Goal: Communication & Community: Answer question/provide support

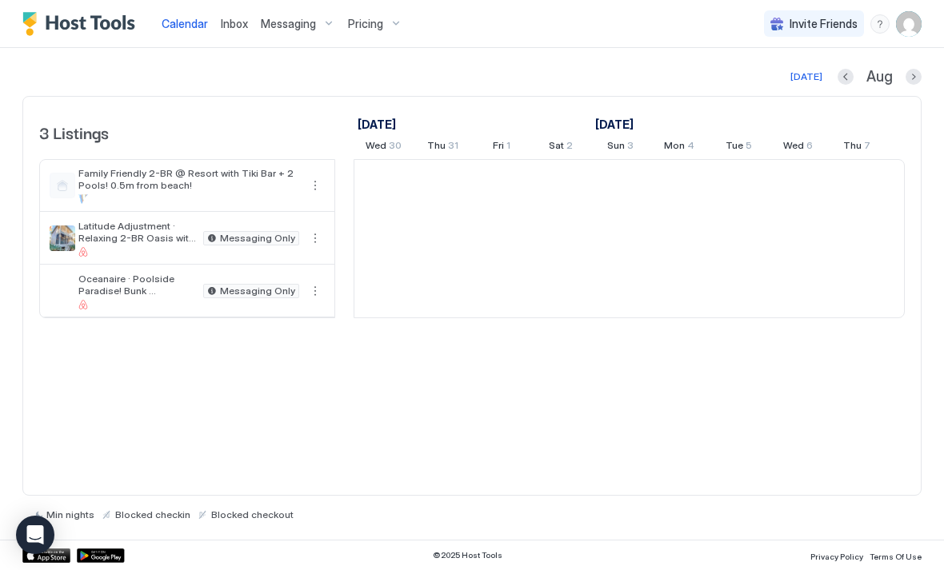
scroll to position [0, 889]
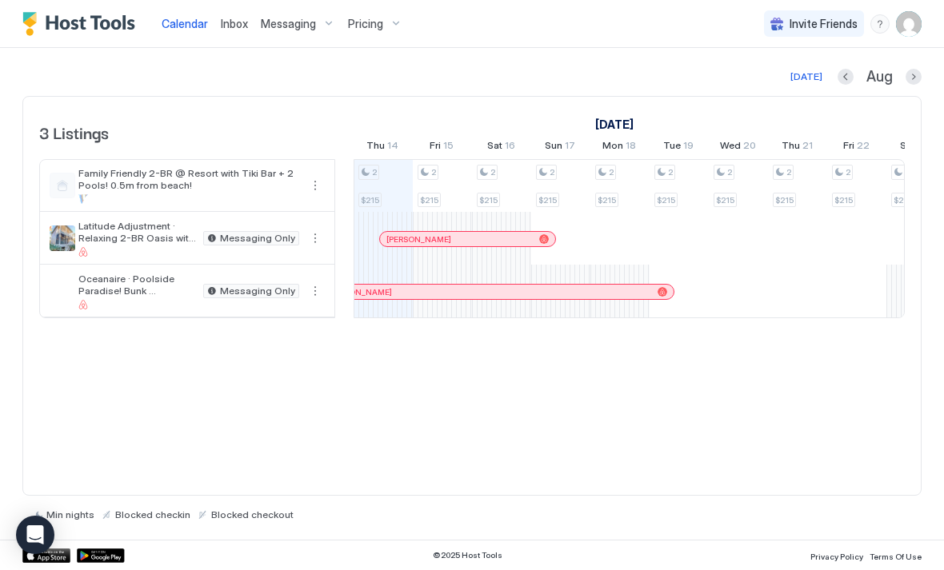
click at [234, 18] on span "Inbox" at bounding box center [234, 24] width 27 height 14
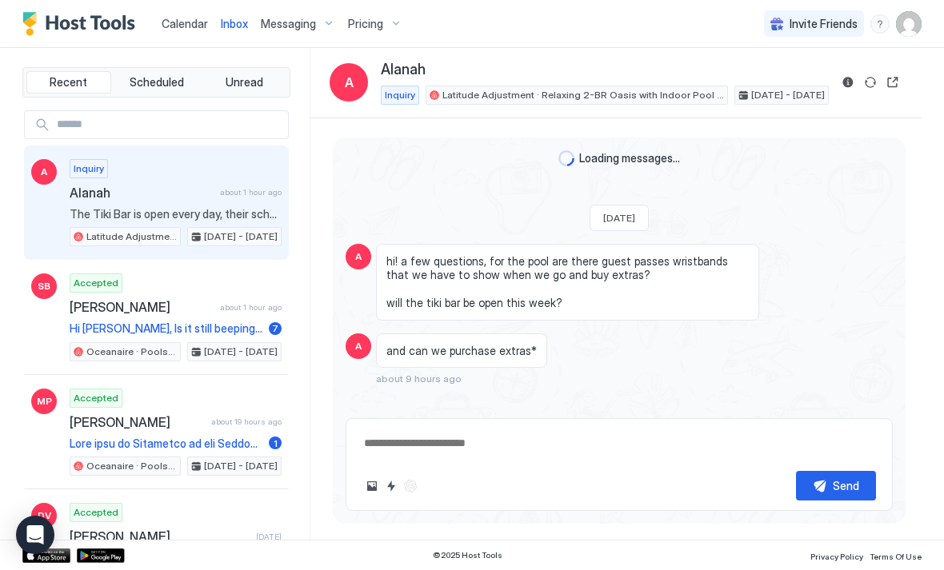
scroll to position [174, 0]
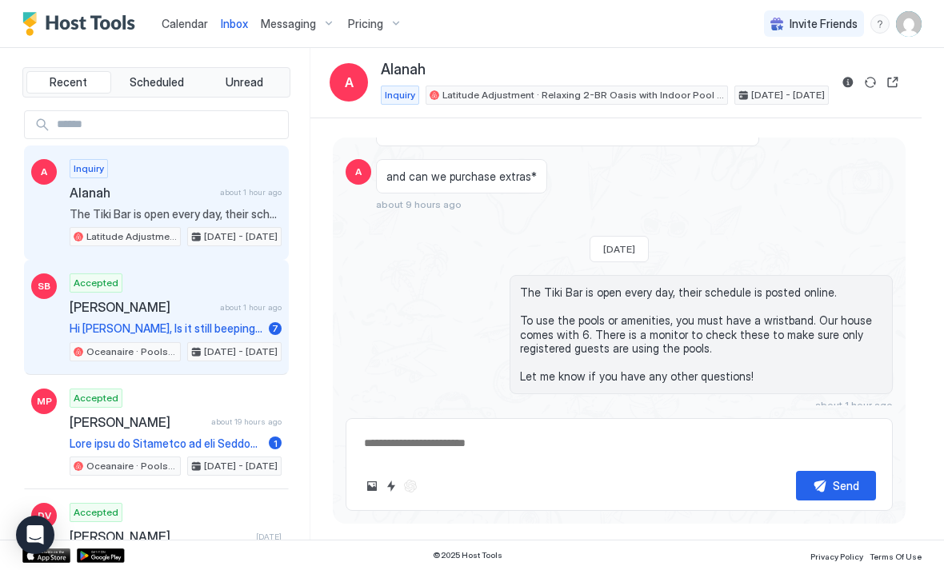
click at [165, 307] on span "[PERSON_NAME]" at bounding box center [142, 307] width 144 height 16
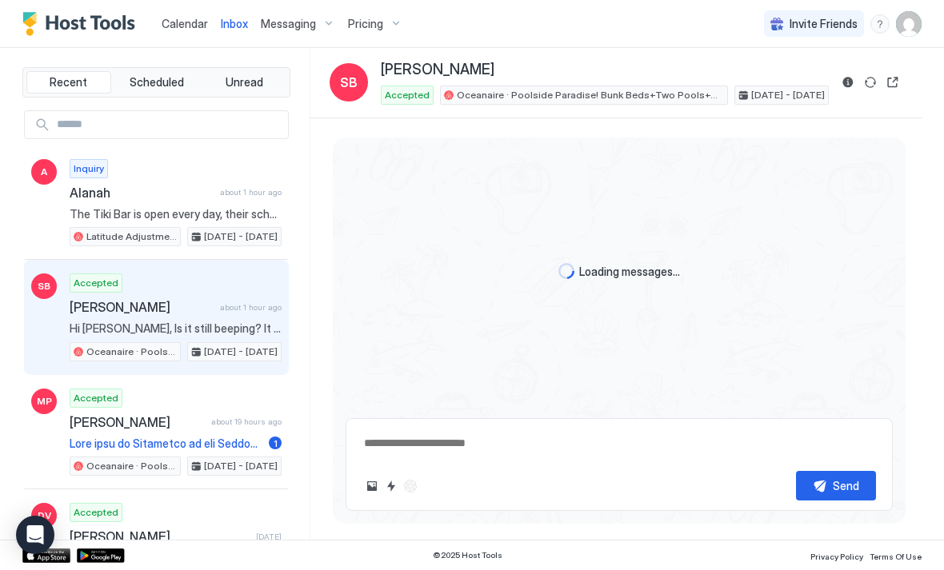
scroll to position [2418, 0]
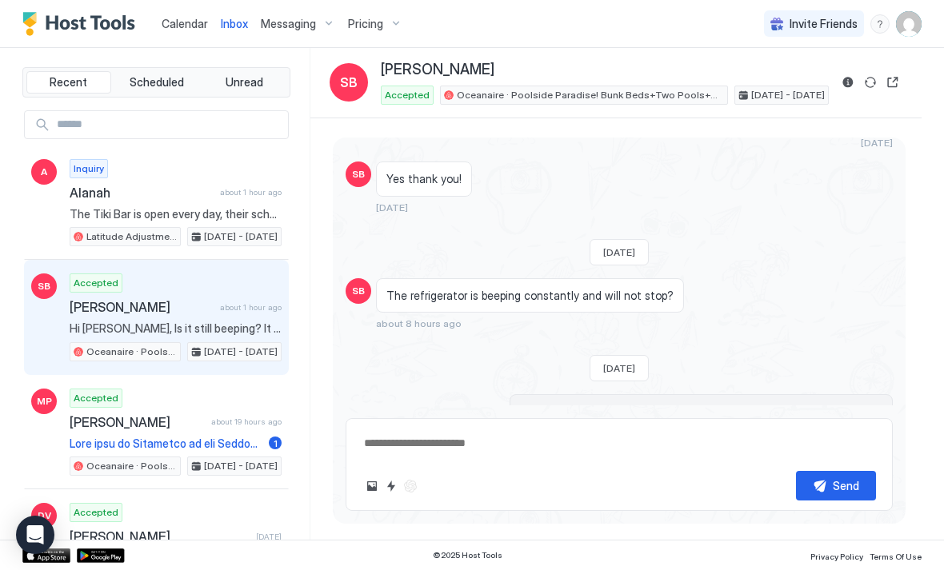
click at [886, 501] on button "Scheduled Messages" at bounding box center [818, 512] width 149 height 22
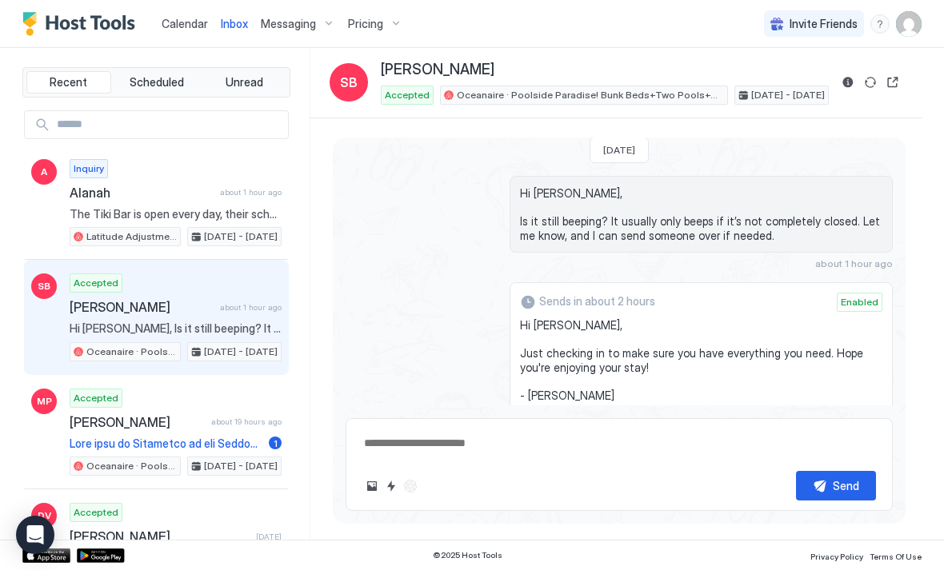
scroll to position [3572, 0]
click at [874, 430] on button "Disable message" at bounding box center [873, 438] width 16 height 16
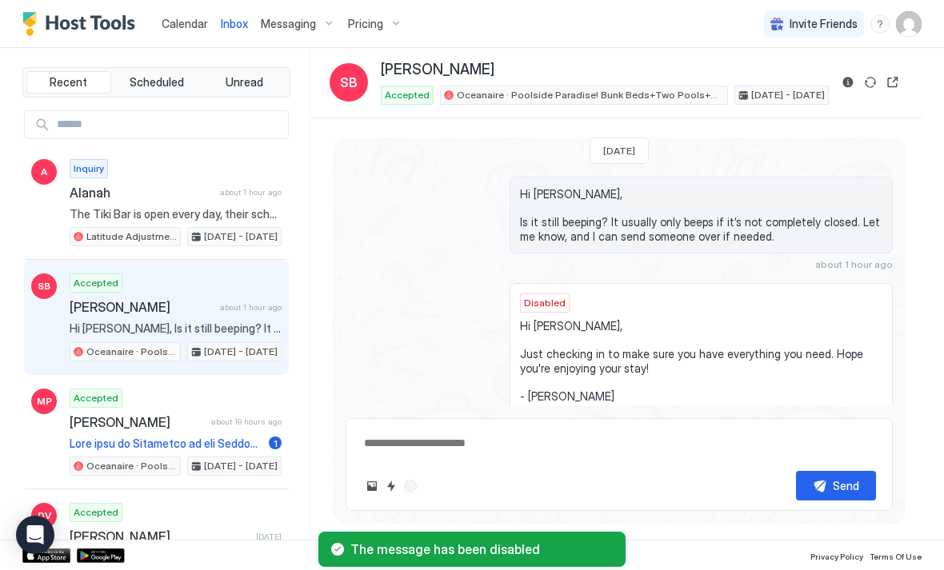
type textarea "*"
